Goal: Transaction & Acquisition: Download file/media

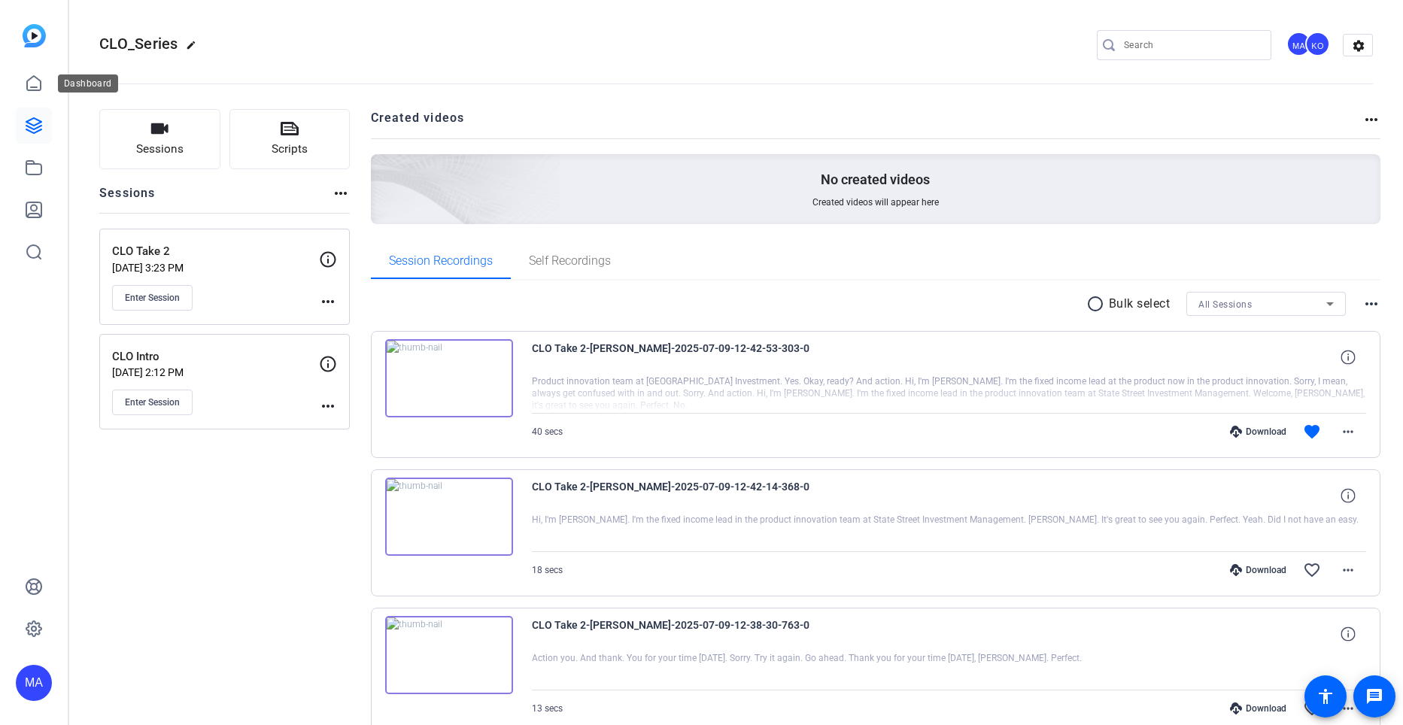
click at [33, 129] on icon at bounding box center [33, 125] width 15 height 15
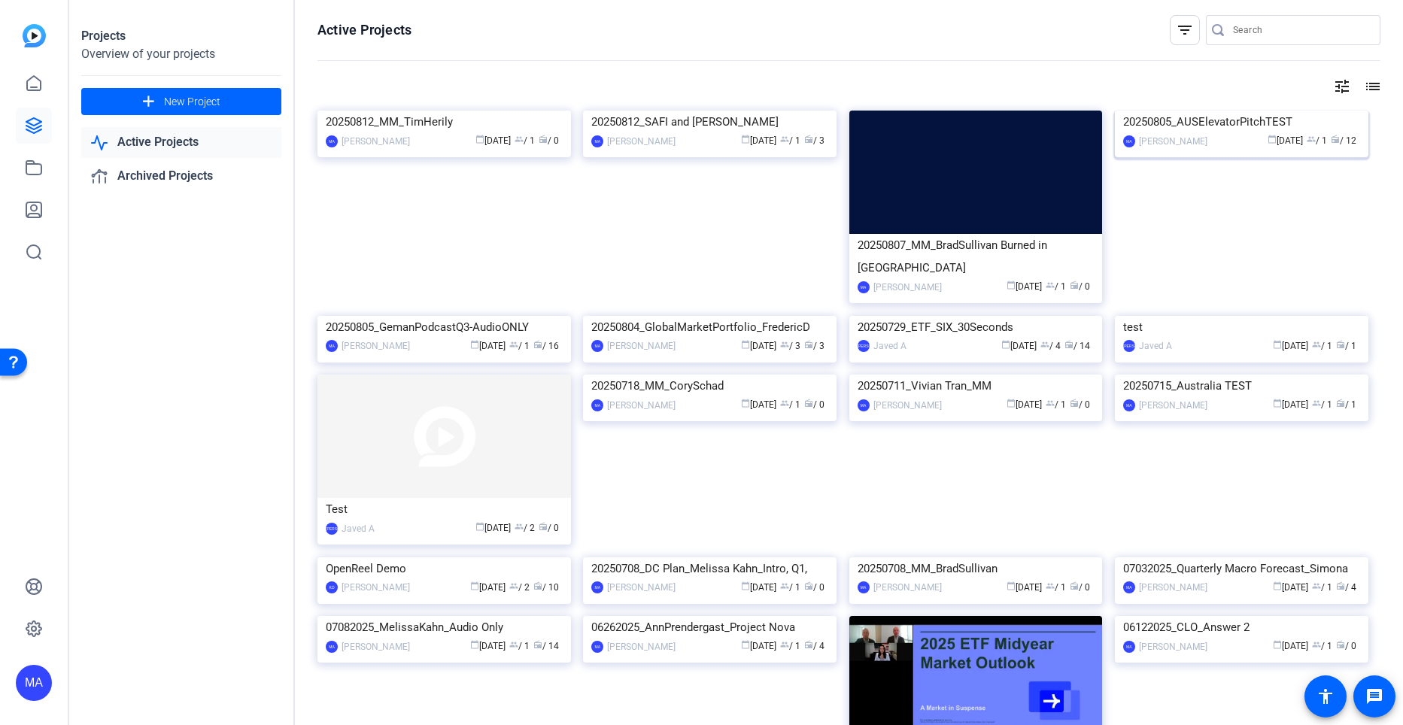
click at [1183, 133] on div "20250805_AUSElevatorPitchTEST" at bounding box center [1241, 122] width 237 height 23
click at [1183, 238] on div "Projects Overview of your projects add New Project Active Projects Archived Pro…" at bounding box center [736, 362] width 1334 height 725
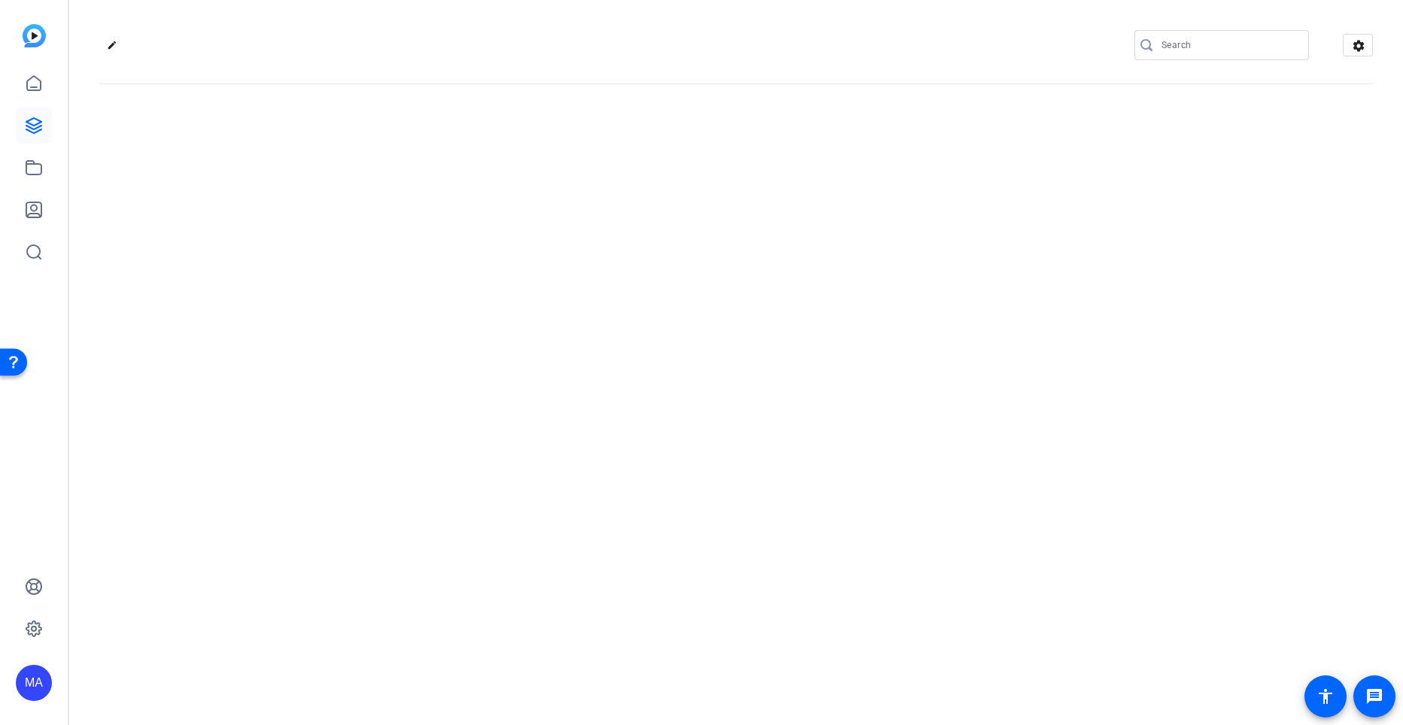
click at [1206, 185] on div "edit settings" at bounding box center [736, 362] width 1334 height 725
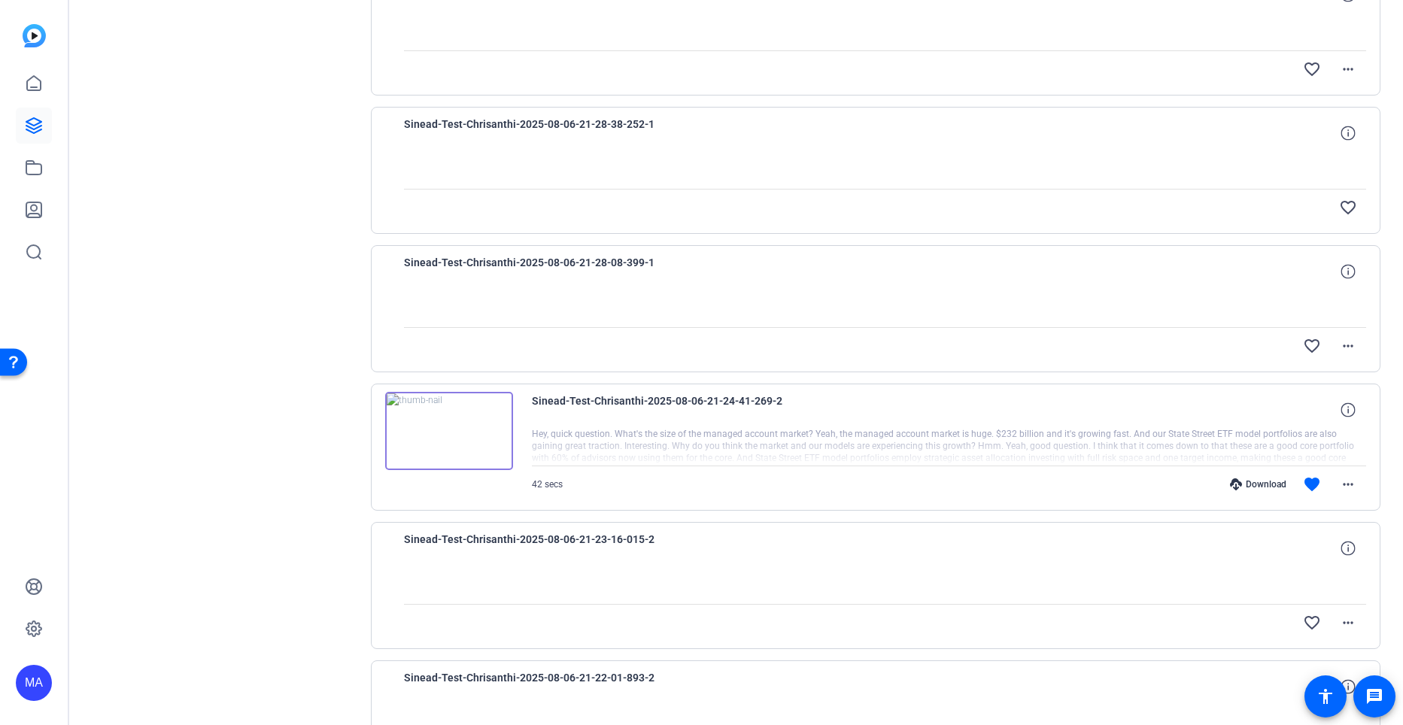
scroll to position [502, 0]
click at [1344, 479] on mat-icon "more_horiz" at bounding box center [1348, 483] width 18 height 18
click at [1272, 551] on span "Download MP4" at bounding box center [1301, 552] width 90 height 18
